Goal: Information Seeking & Learning: Learn about a topic

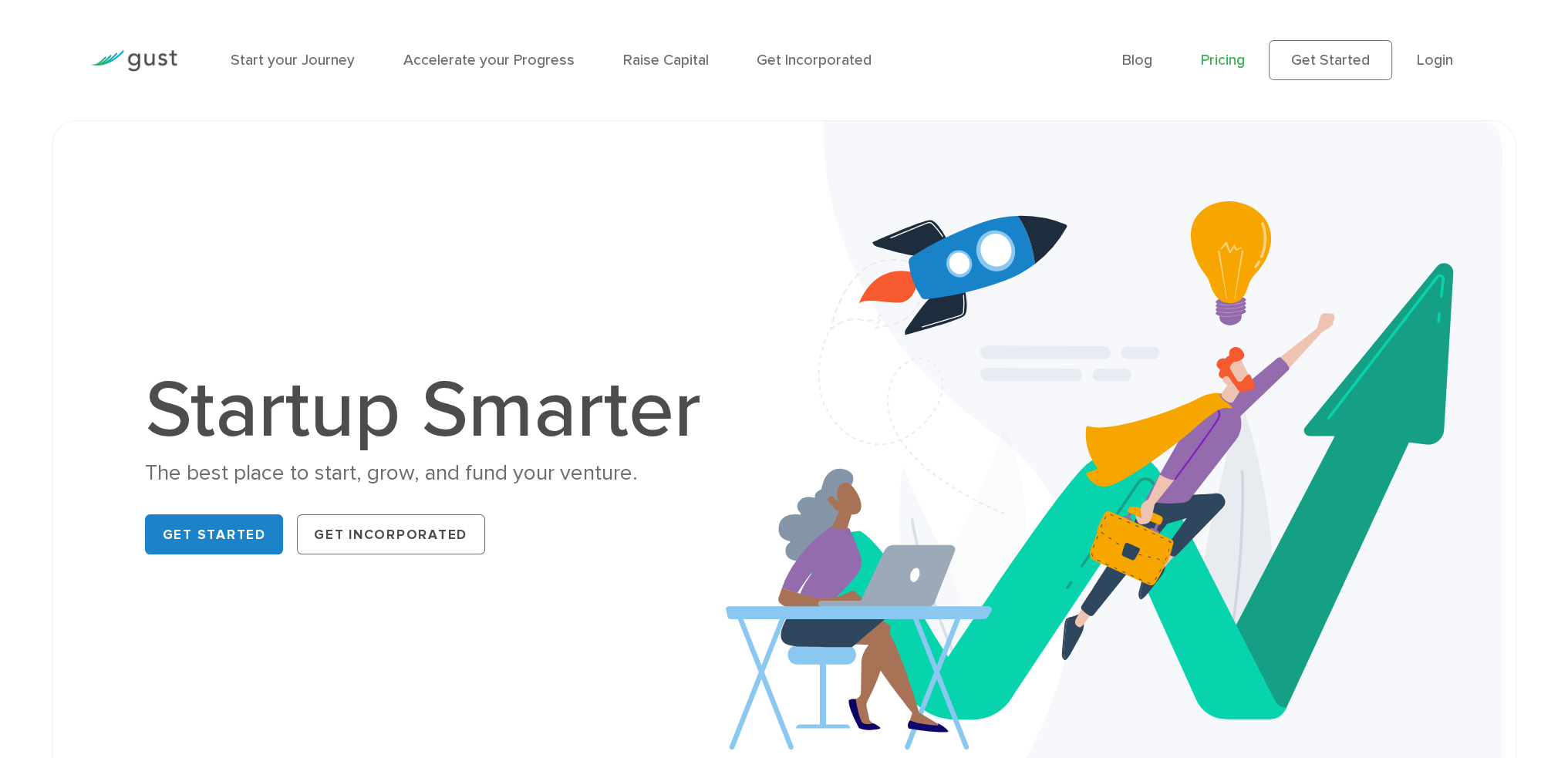
click at [1205, 68] on link "Pricing" at bounding box center [1223, 60] width 44 height 18
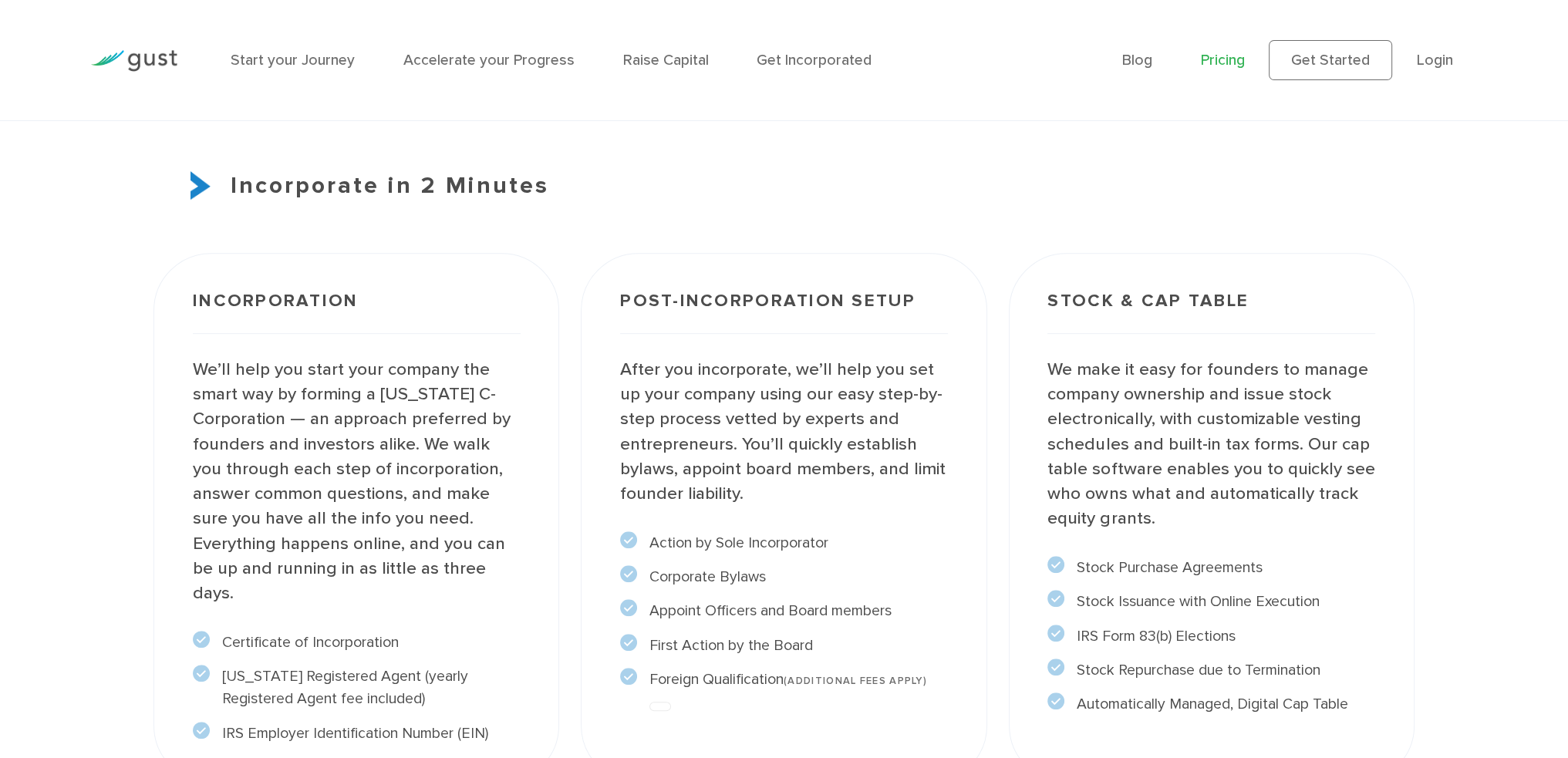
scroll to position [1157, 0]
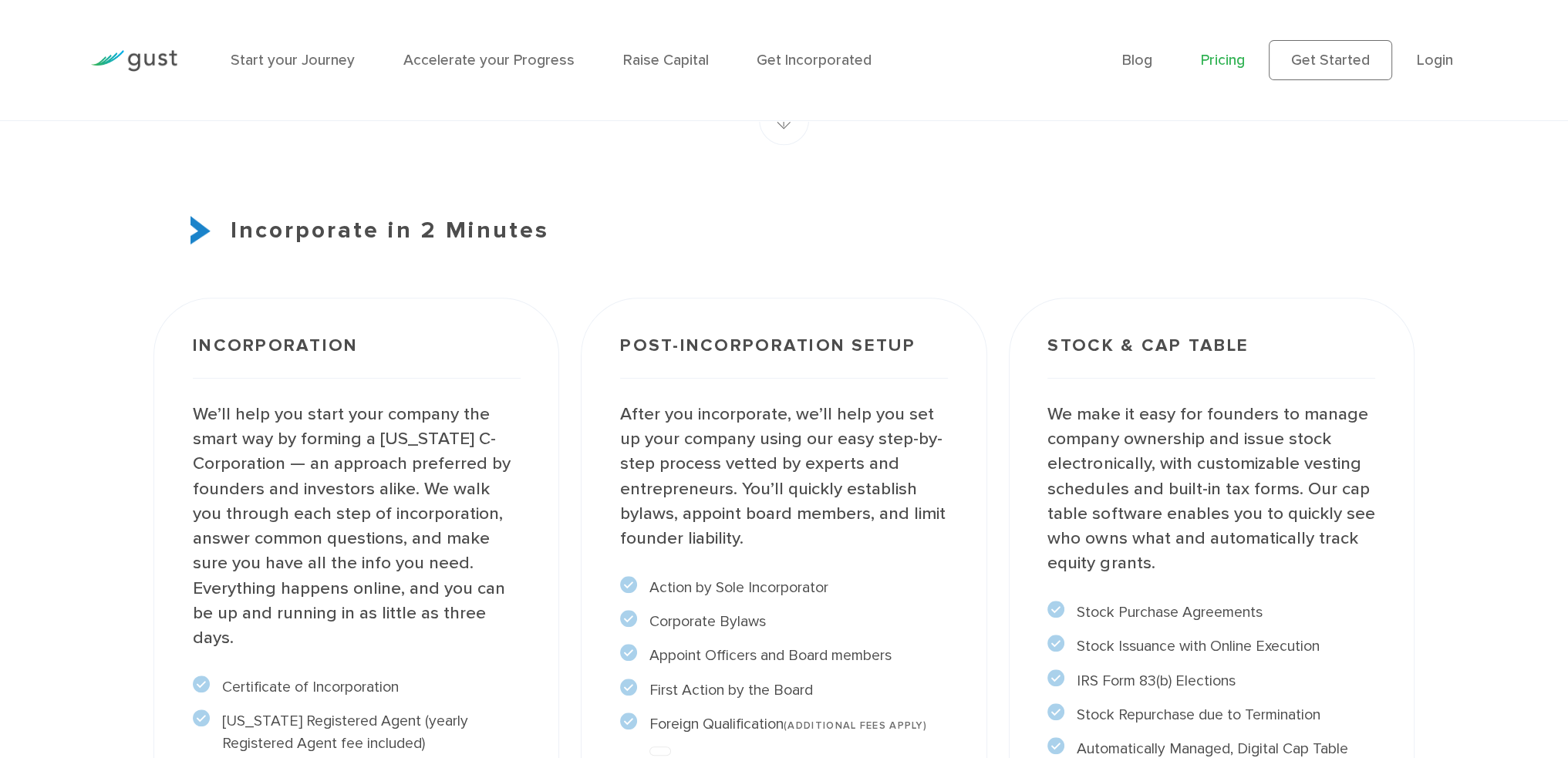
click at [135, 54] on img at bounding box center [135, 61] width 87 height 21
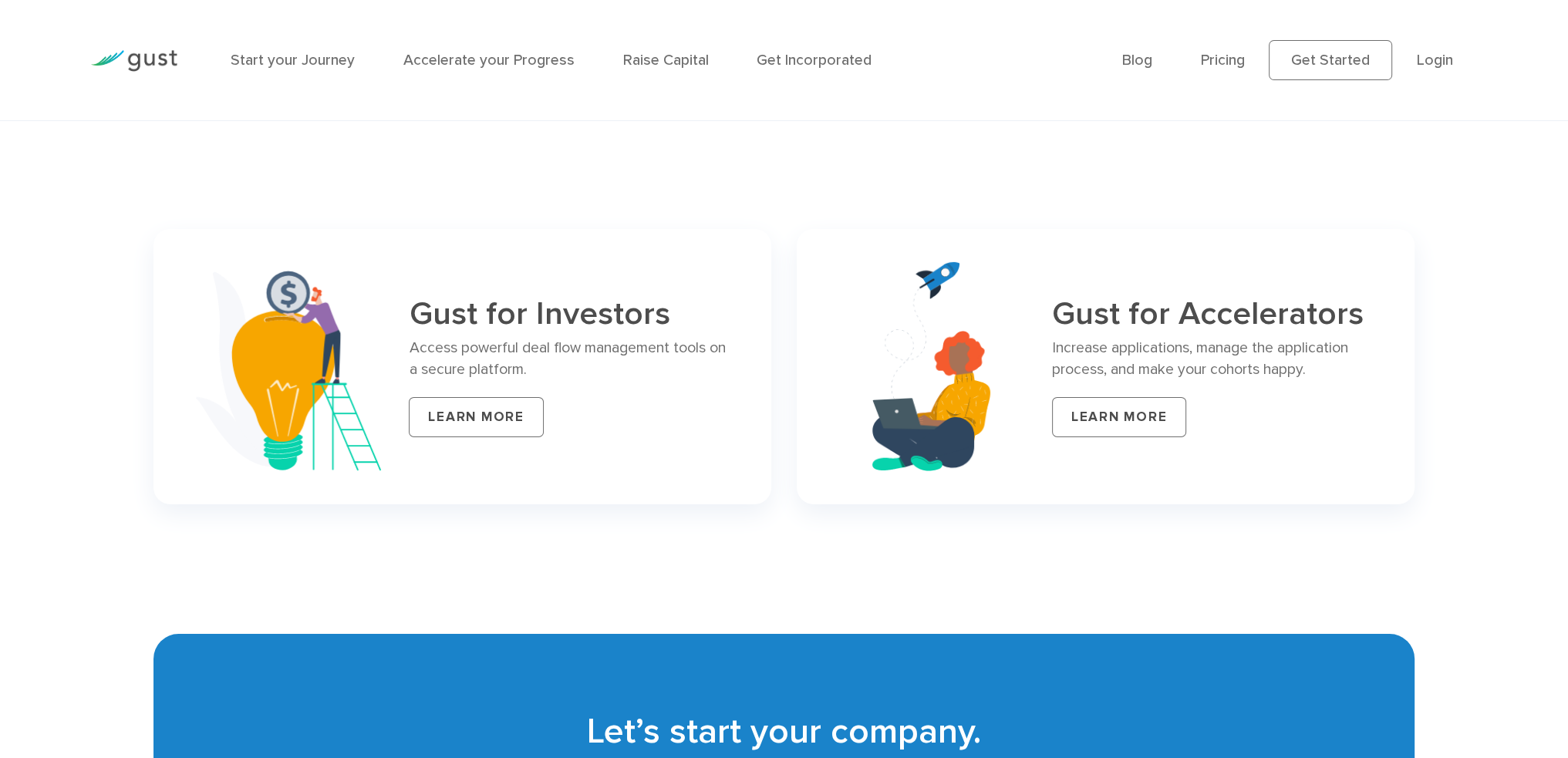
scroll to position [6558, 0]
